Goal: Information Seeking & Learning: Learn about a topic

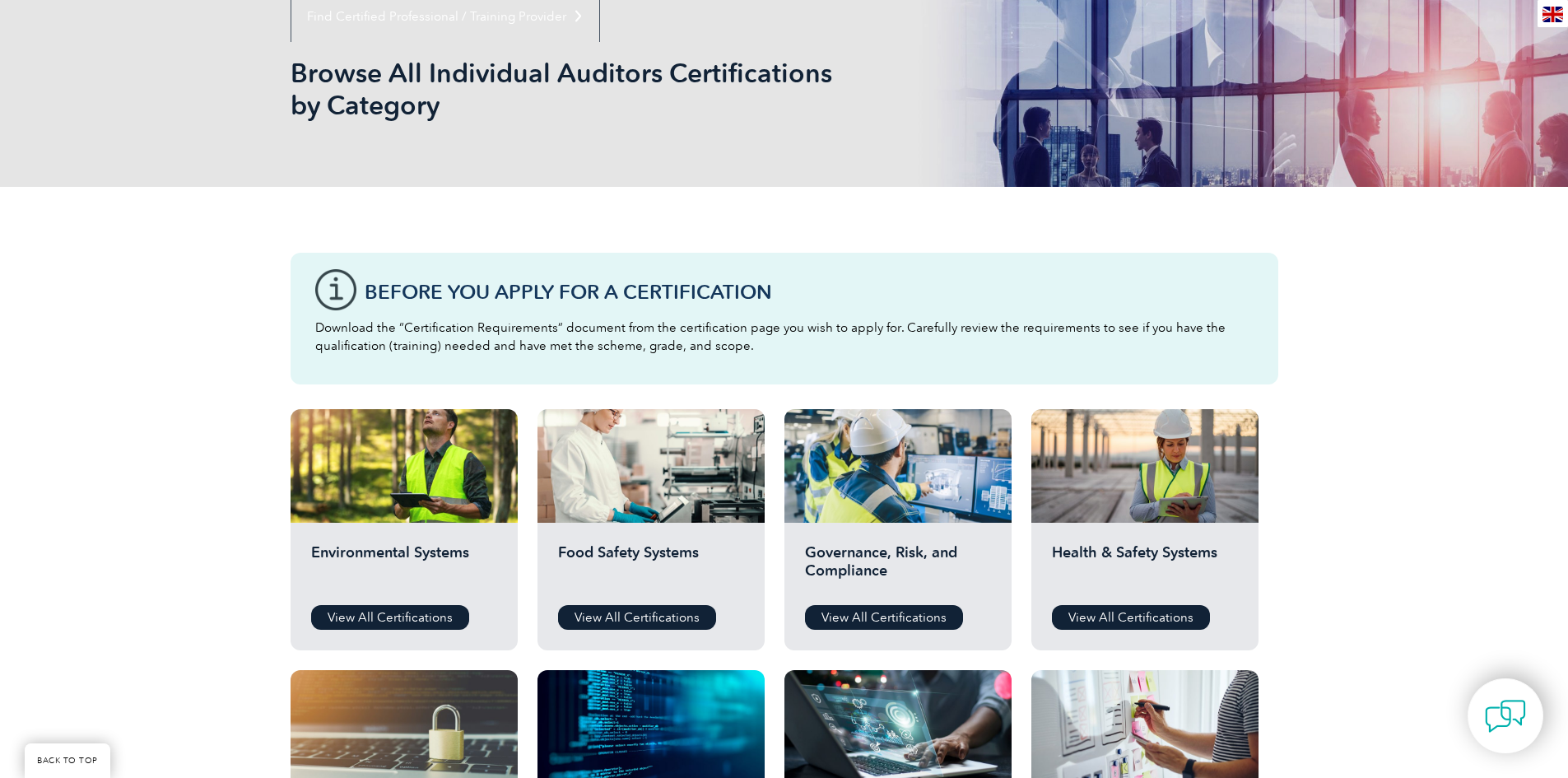
scroll to position [340, 0]
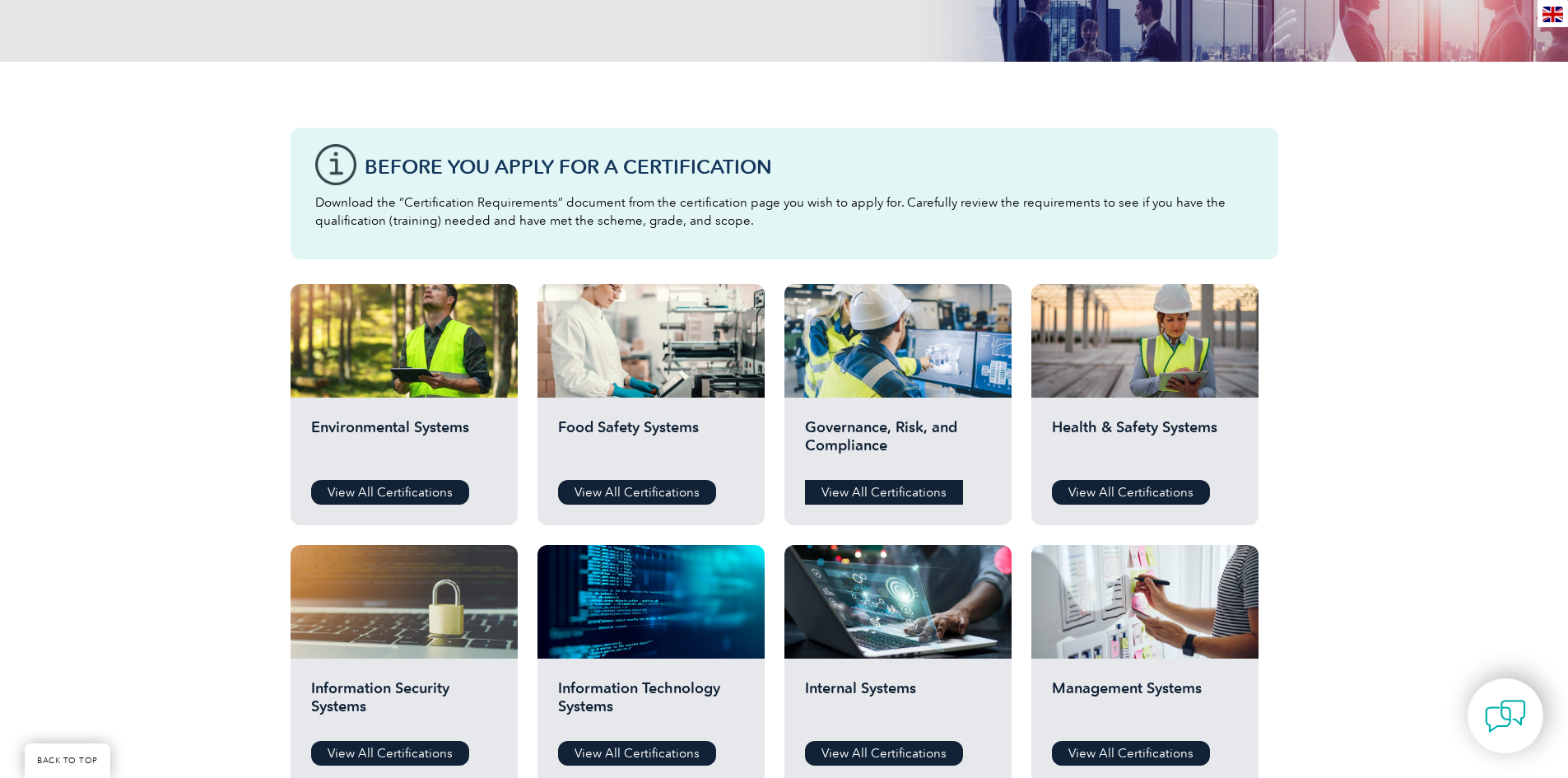
click at [895, 491] on link "View All Certifications" at bounding box center [884, 492] width 158 height 25
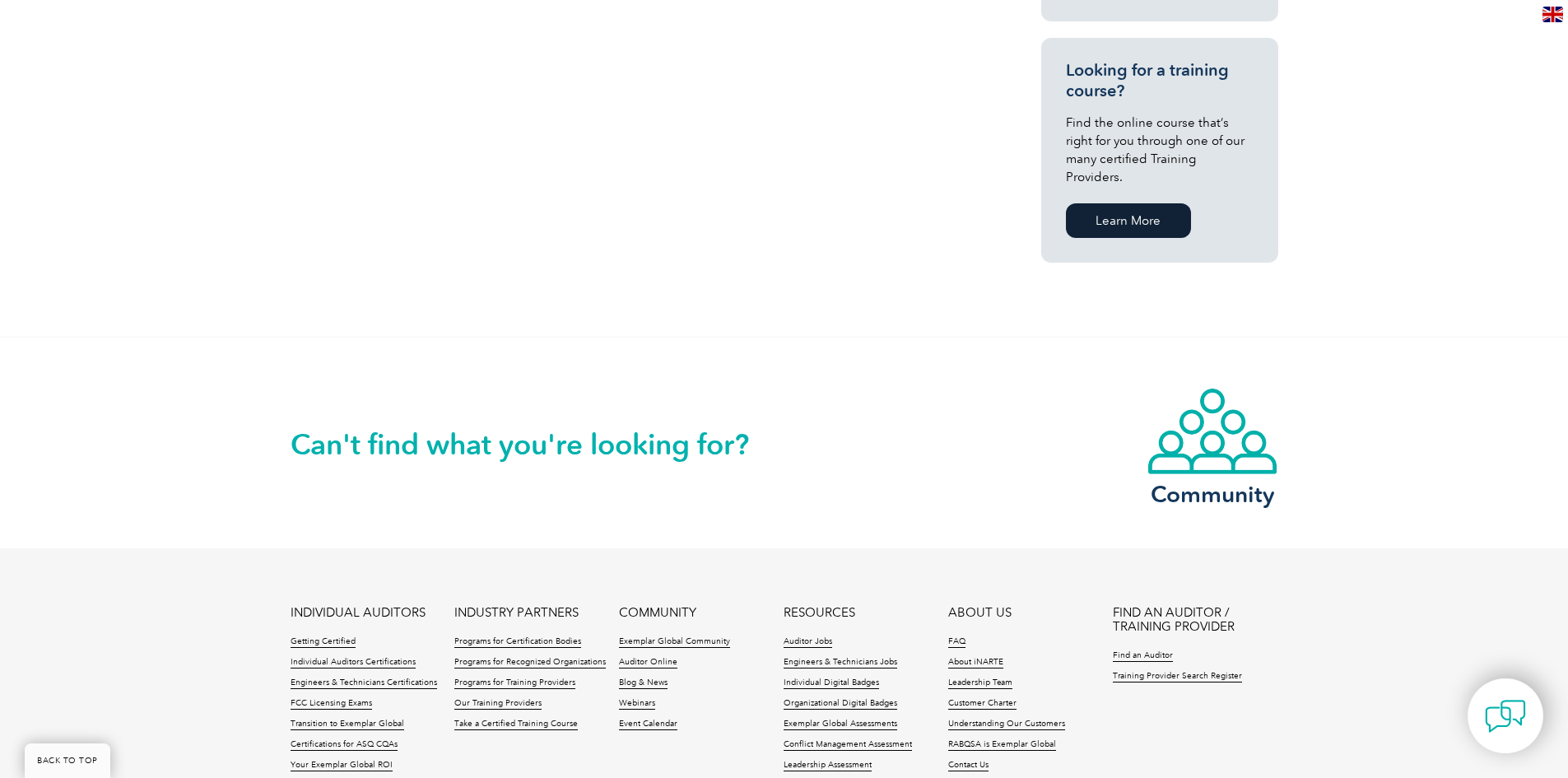
scroll to position [1300, 0]
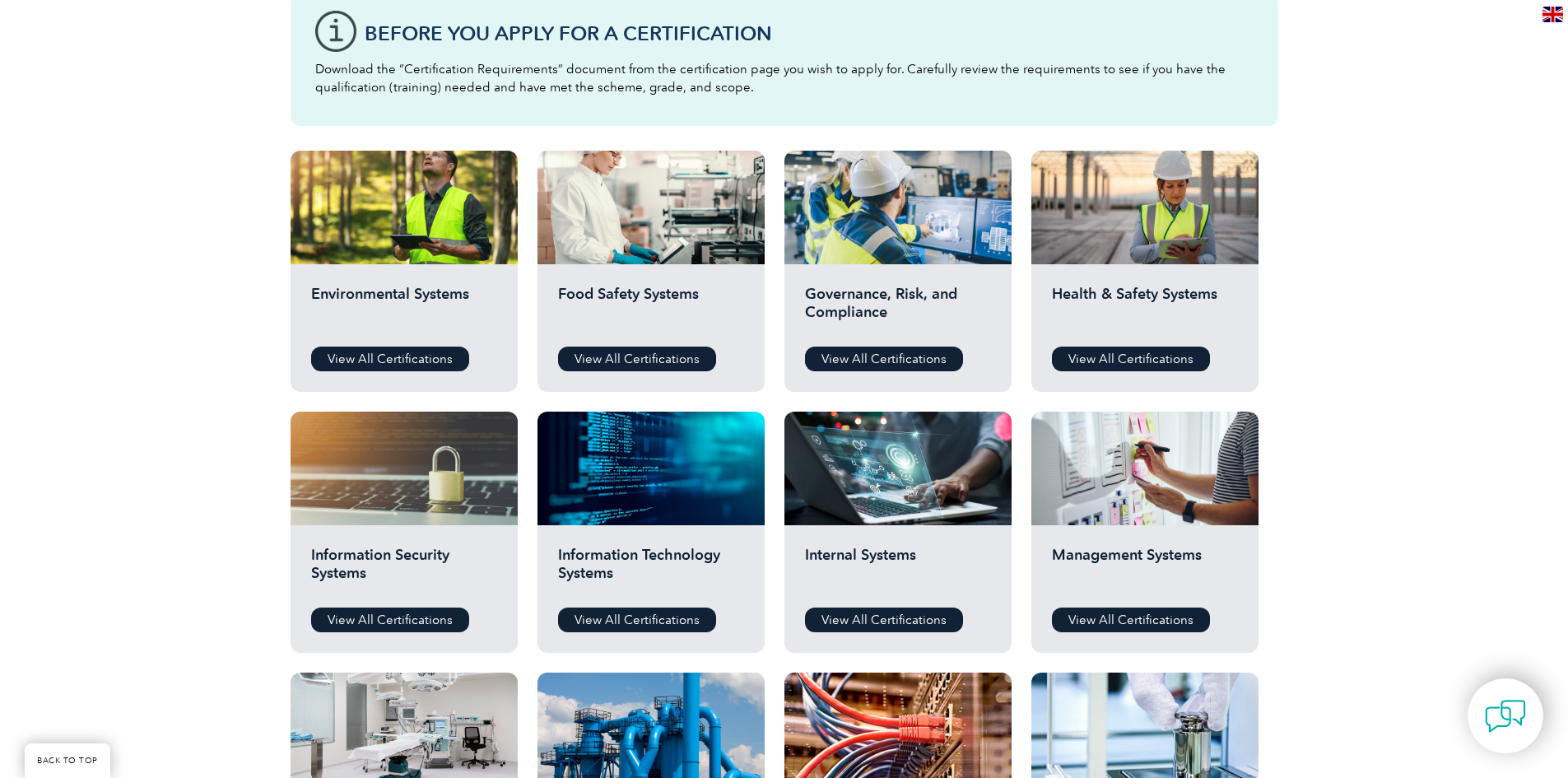
scroll to position [474, 0]
click at [582, 616] on link "View All Certifications" at bounding box center [636, 619] width 158 height 25
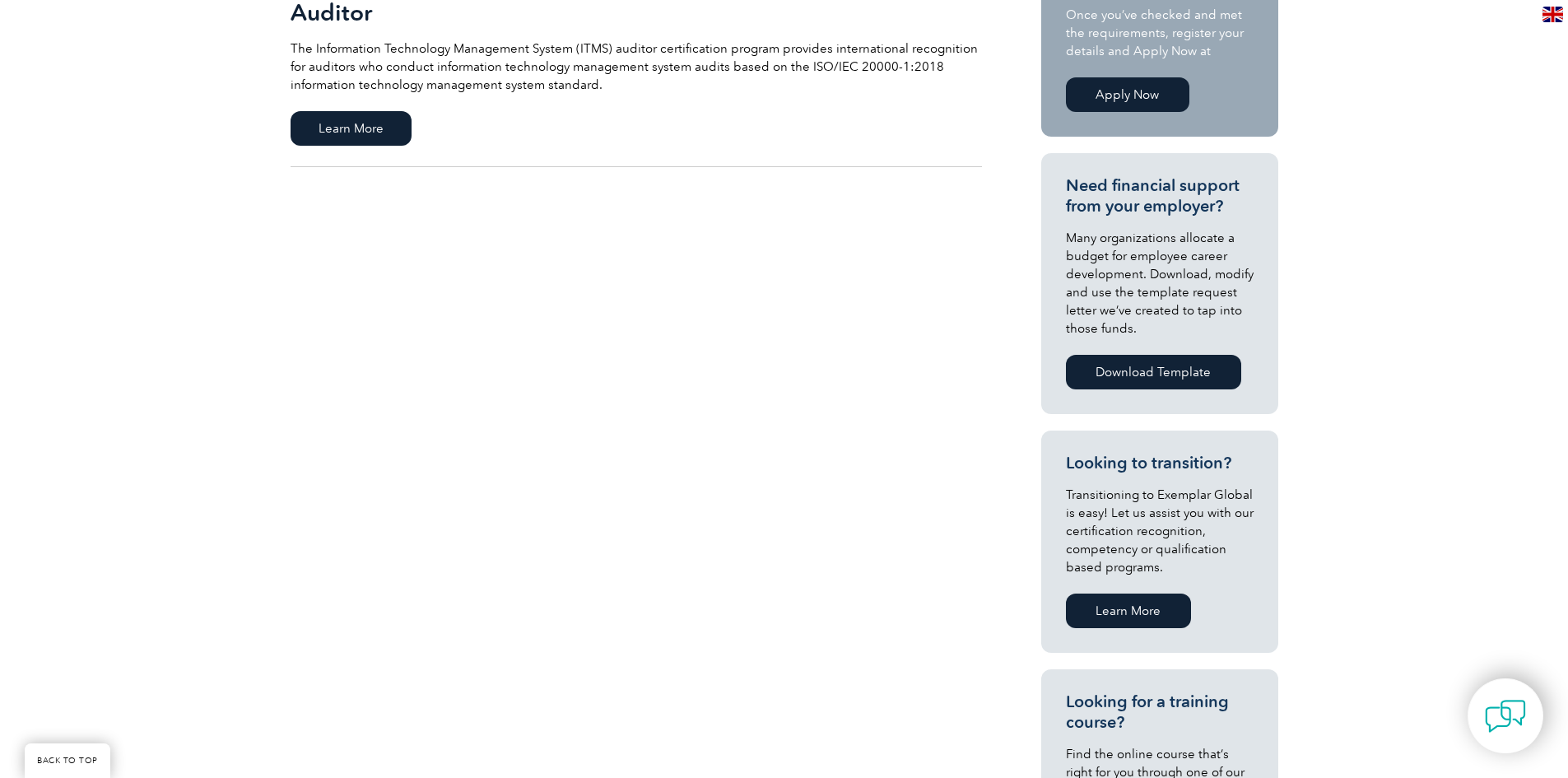
scroll to position [456, 0]
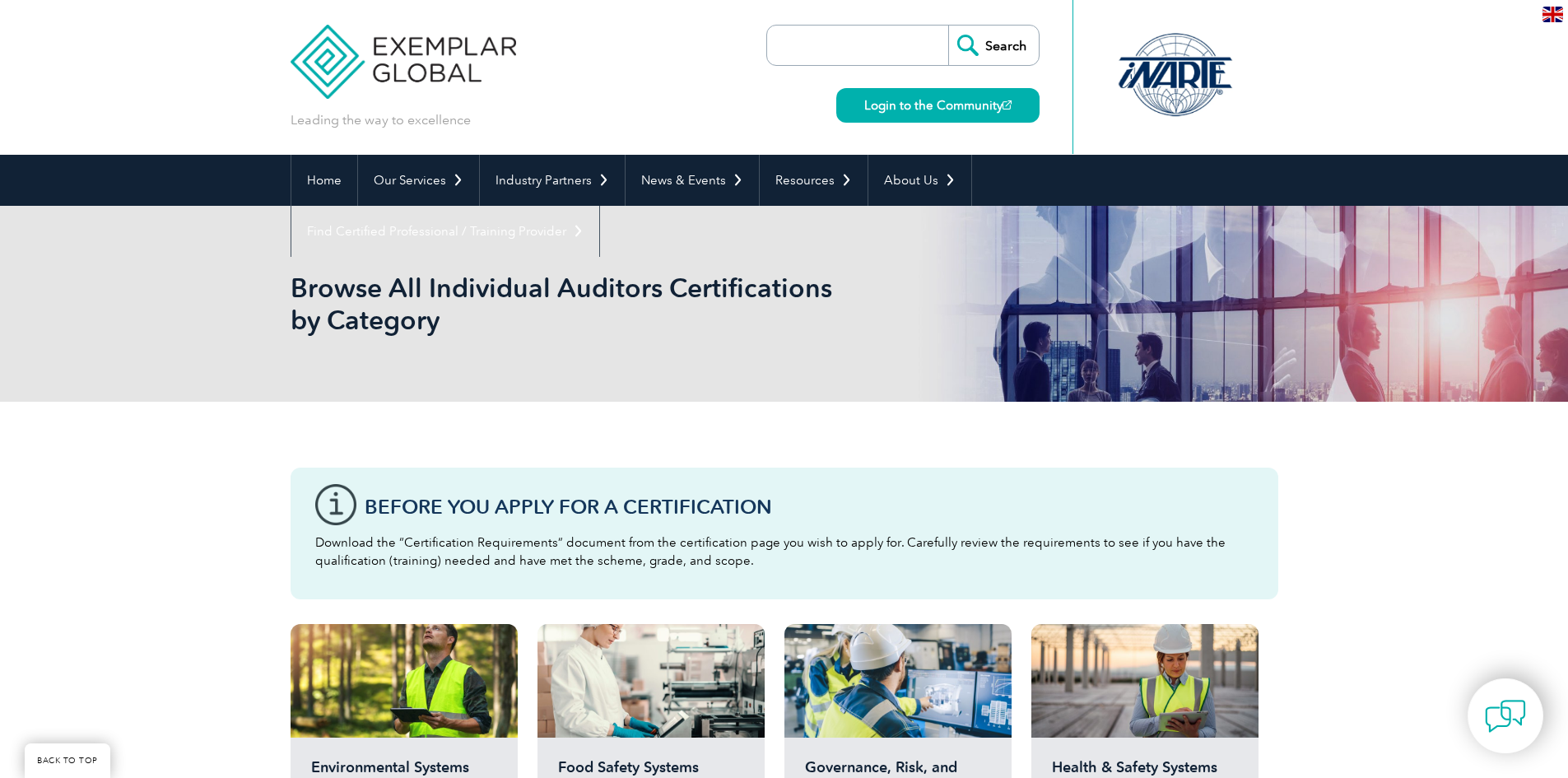
scroll to position [474, 0]
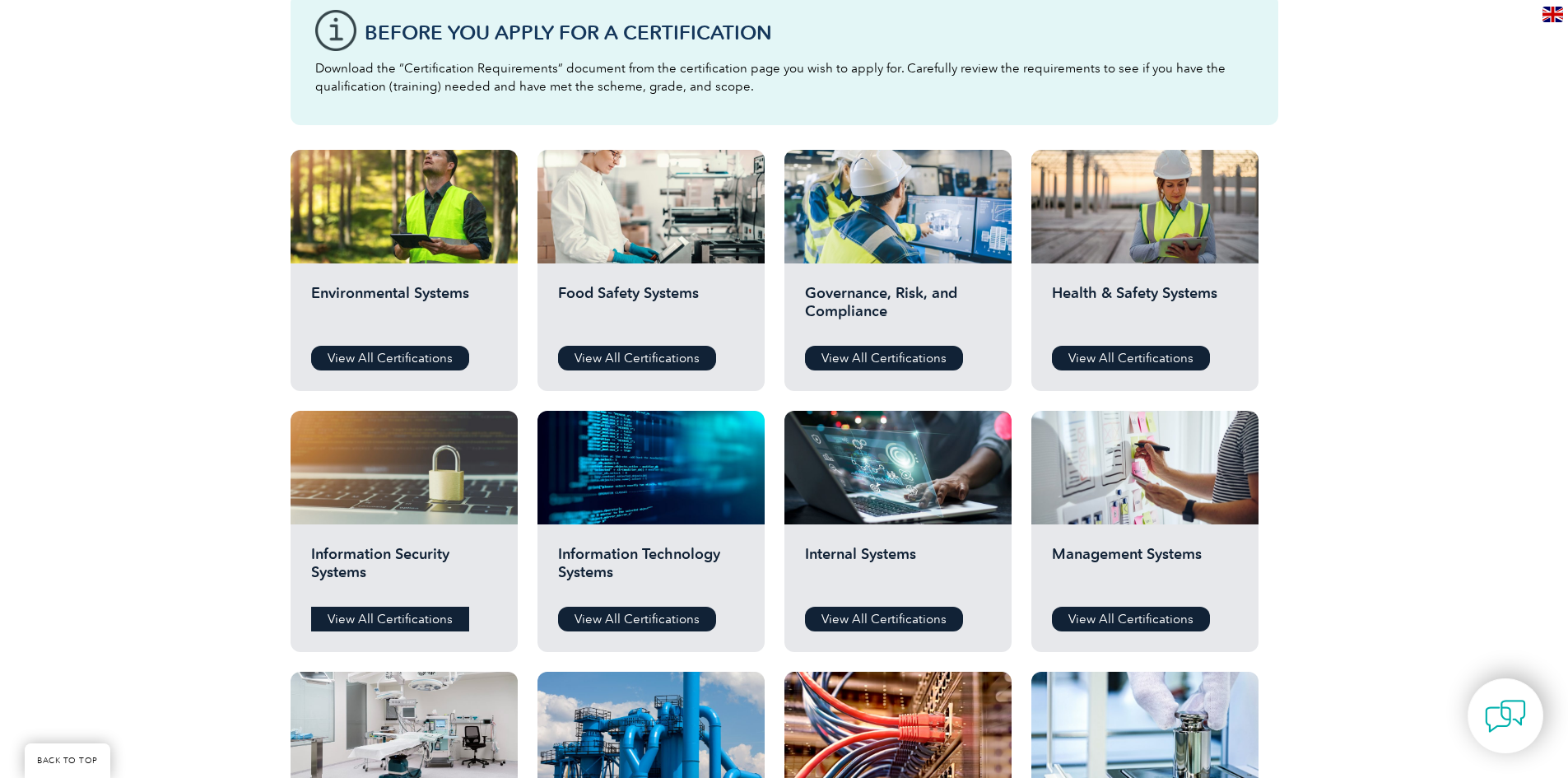
click at [369, 608] on link "View All Certifications" at bounding box center [390, 619] width 158 height 25
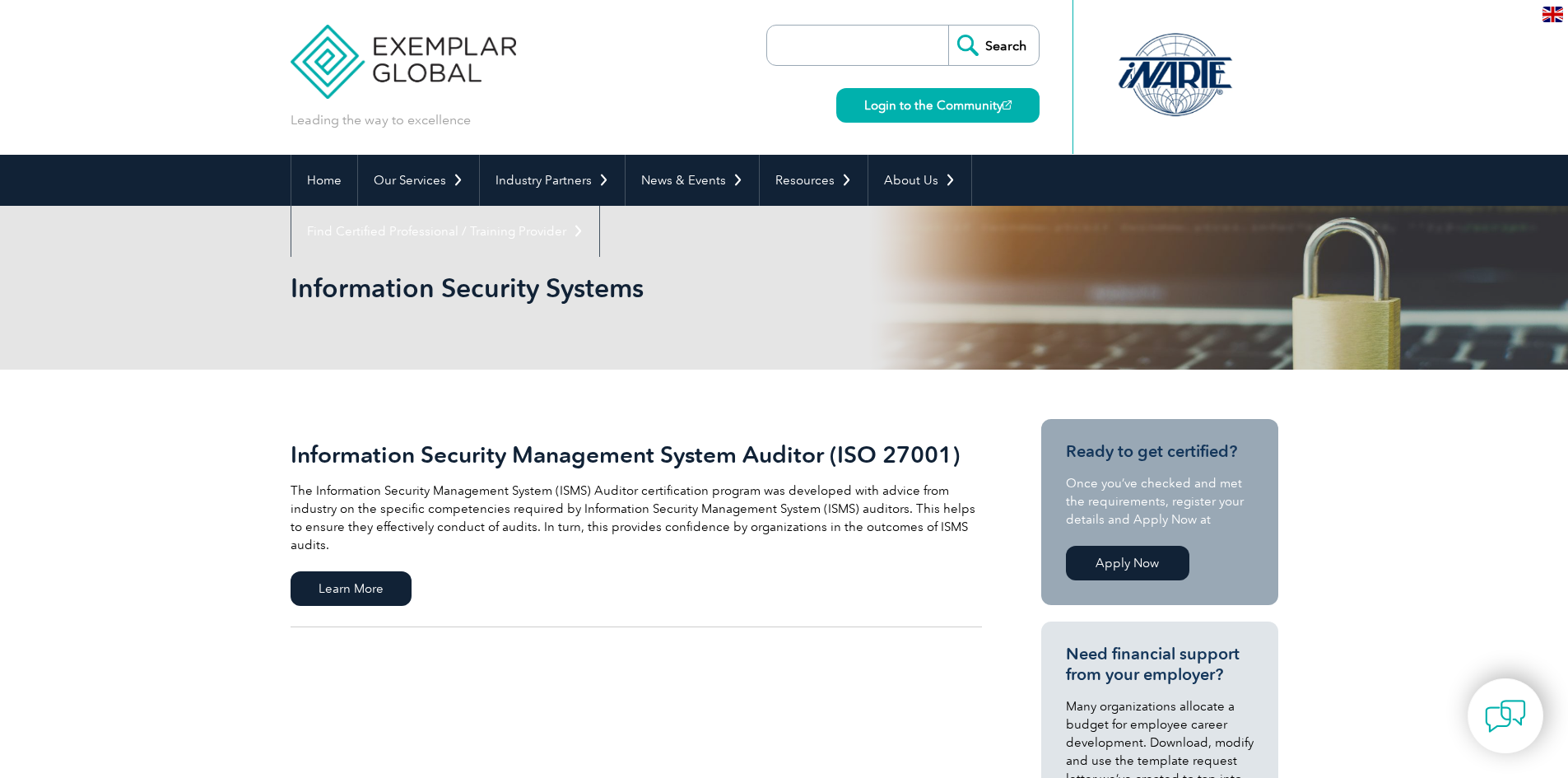
click at [1111, 553] on link "Apply Now" at bounding box center [1127, 563] width 124 height 35
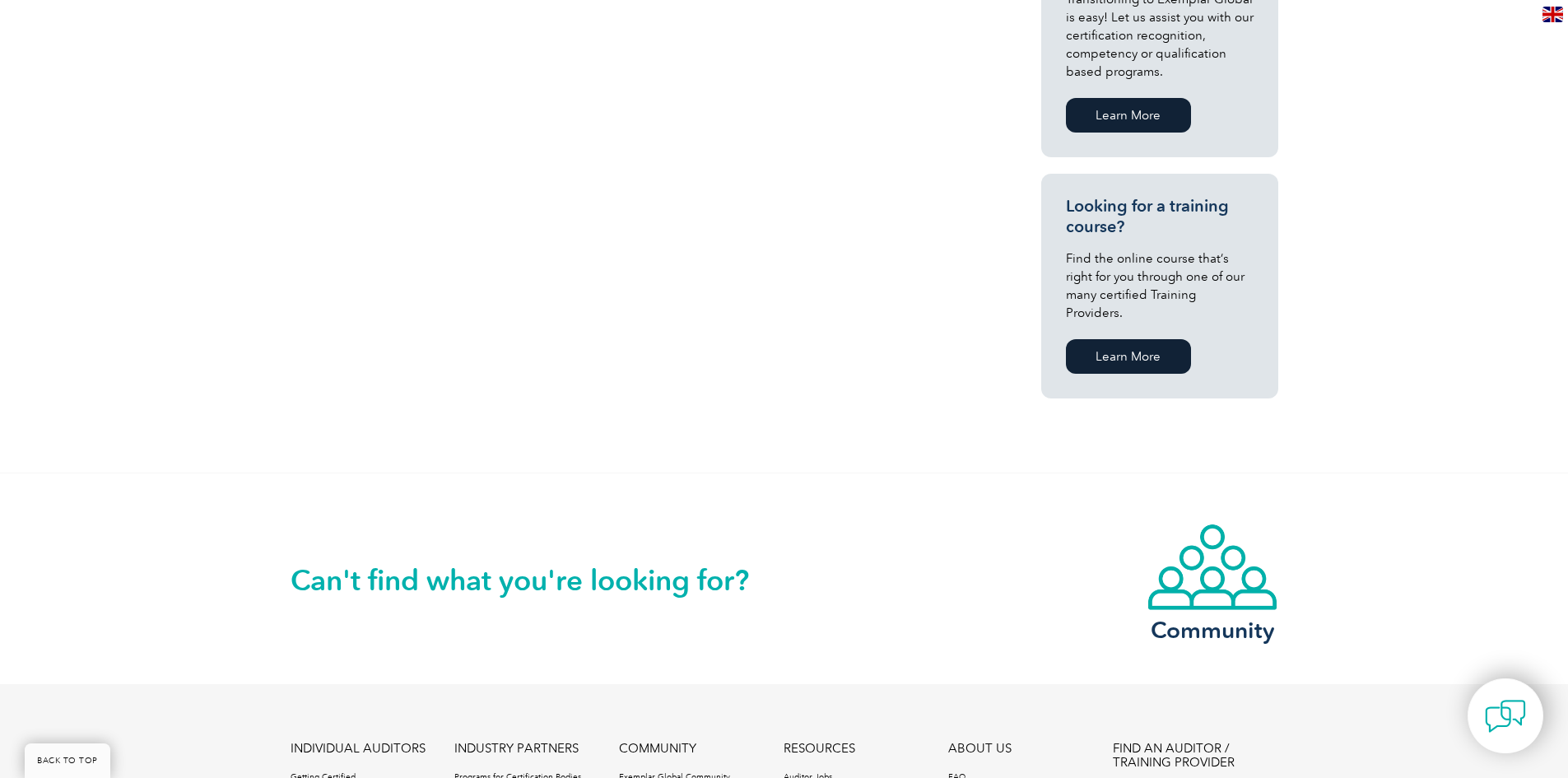
scroll to position [965, 0]
